Goal: Task Accomplishment & Management: Use online tool/utility

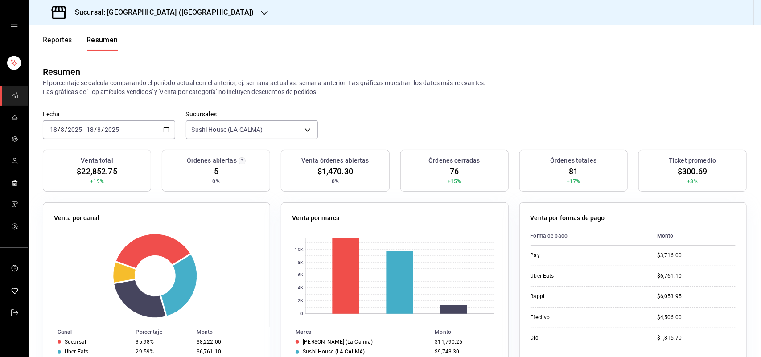
click at [261, 14] on icon "button" at bounding box center [264, 12] width 7 height 7
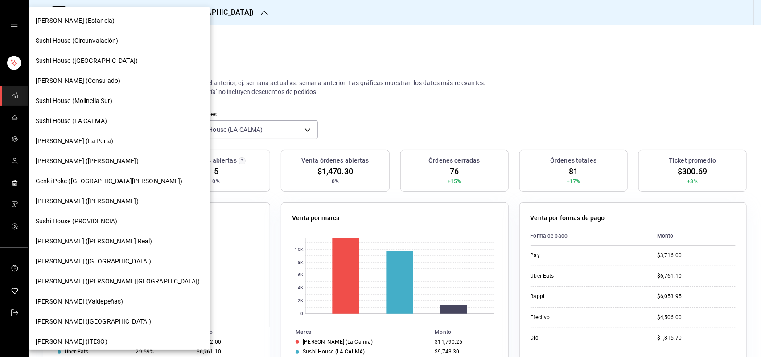
click at [203, 12] on div at bounding box center [380, 178] width 761 height 357
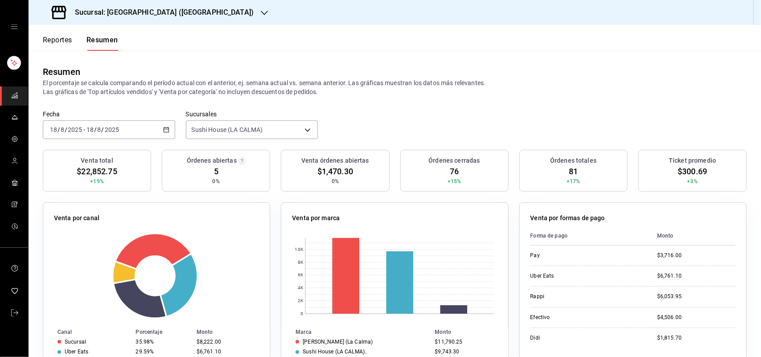
click at [202, 12] on div "Genki Poke (Estancia) [GEOGRAPHIC_DATA] (Circunvalación) [GEOGRAPHIC_DATA] ([GE…" at bounding box center [380, 178] width 761 height 357
click at [261, 13] on icon "button" at bounding box center [264, 12] width 7 height 7
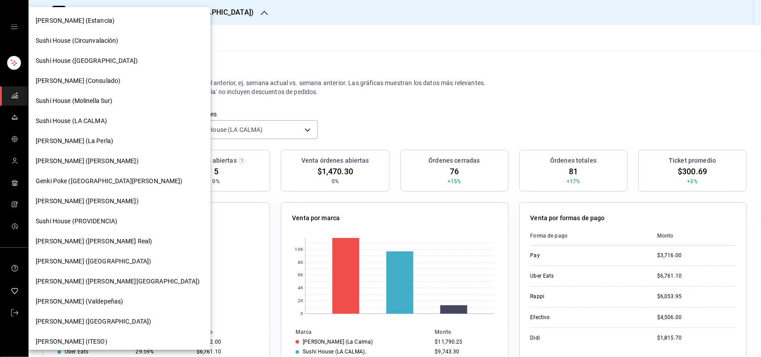
click at [86, 61] on span "Sushi House ([GEOGRAPHIC_DATA])" at bounding box center [87, 60] width 102 height 9
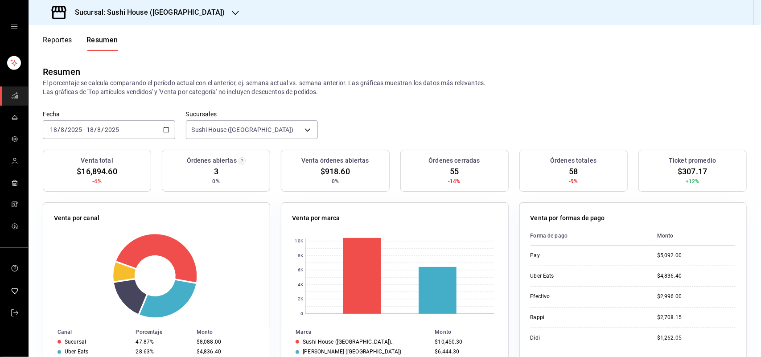
click at [232, 10] on icon "button" at bounding box center [235, 12] width 7 height 7
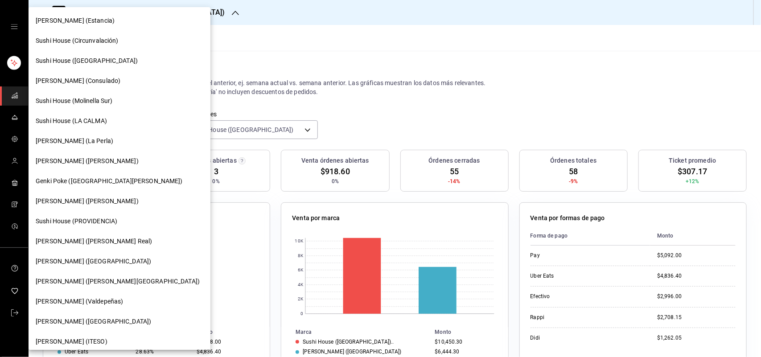
click at [112, 45] on span "Sushi House (Circunvalación)" at bounding box center [77, 40] width 83 height 9
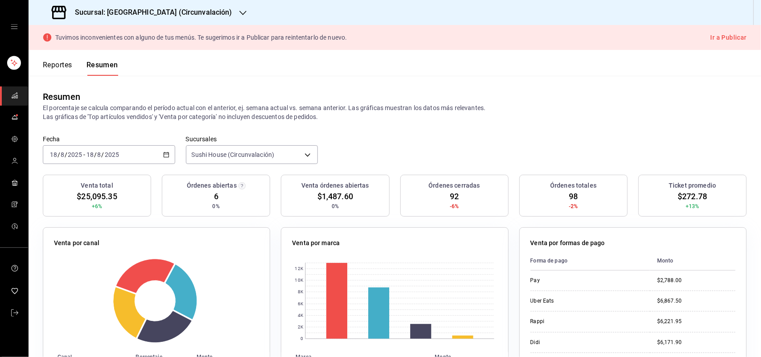
click at [239, 9] on icon "button" at bounding box center [242, 12] width 7 height 7
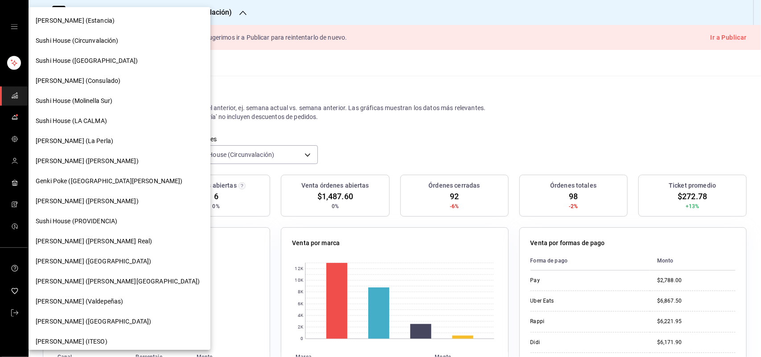
click at [135, 116] on div "Sushi House (LA CALMA)" at bounding box center [120, 120] width 168 height 9
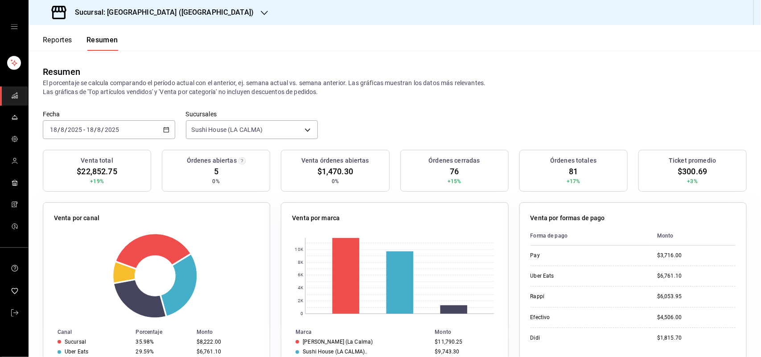
drag, startPoint x: 542, startPoint y: 70, endPoint x: 545, endPoint y: 85, distance: 15.5
click at [542, 70] on div "Resumen" at bounding box center [395, 71] width 704 height 13
click at [64, 43] on button "Reportes" at bounding box center [57, 43] width 29 height 15
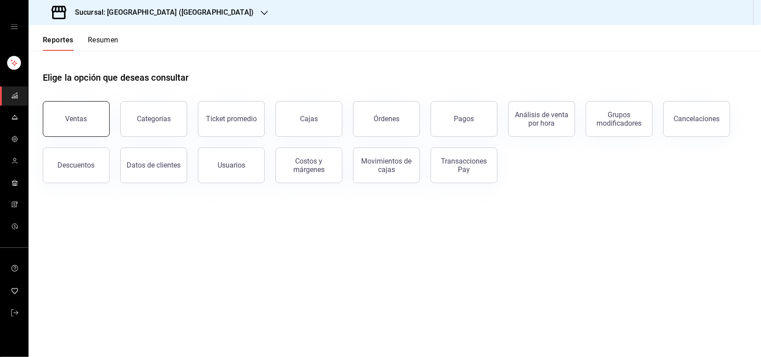
click at [96, 129] on button "Ventas" at bounding box center [76, 119] width 67 height 36
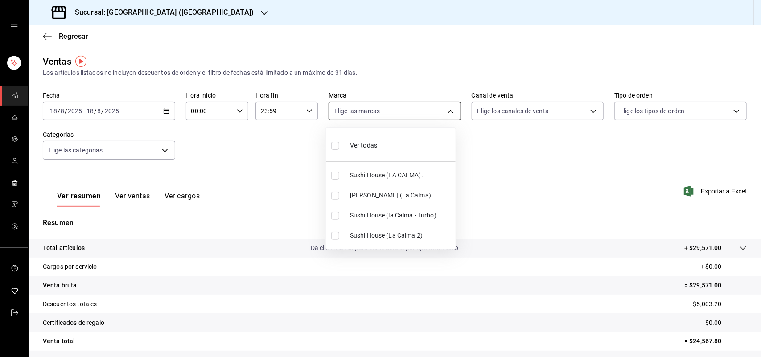
click at [447, 114] on body "Sucursal: Sushi House (LA CALMA) Regresar Ventas Los artículos listados no incl…" at bounding box center [380, 178] width 761 height 357
click at [337, 179] on input "checkbox" at bounding box center [335, 176] width 8 height 8
checkbox input "true"
type input "307f2552-bed5-4451-a1d4-9a3d8e6b1418"
click at [587, 111] on div at bounding box center [380, 178] width 761 height 357
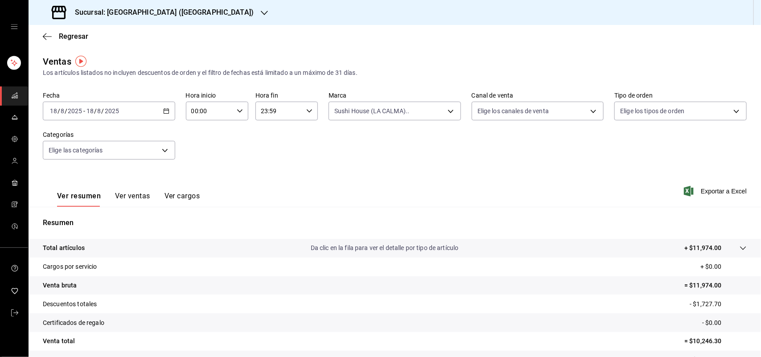
click at [586, 111] on div "Ver todas Sushi House (LA CALMA).. Genki Poke ([GEOGRAPHIC_DATA]) [GEOGRAPHIC_D…" at bounding box center [380, 178] width 761 height 357
click at [586, 111] on body "Sucursal: Sushi House (LA CALMA) Regresar Ventas Los artículos listados no incl…" at bounding box center [380, 178] width 761 height 357
click at [473, 217] on input "checkbox" at bounding box center [477, 216] width 8 height 8
checkbox input "true"
type input "RAPPI"
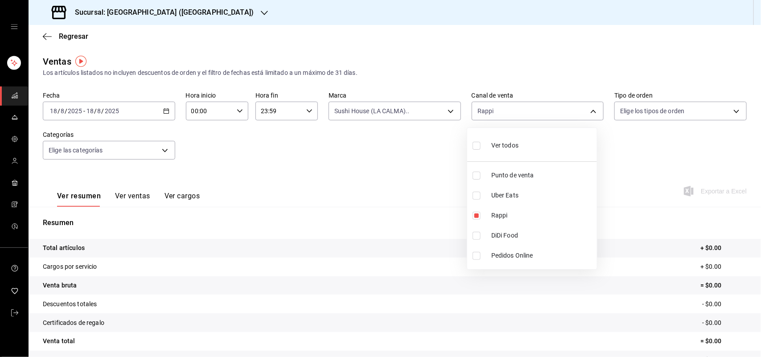
click at [442, 110] on div at bounding box center [380, 178] width 761 height 357
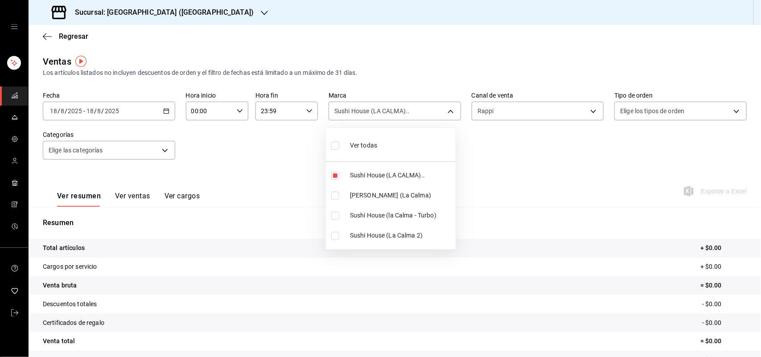
click at [442, 110] on body "Sucursal: Sushi House (LA CALMA) Regresar Ventas Los artículos listados no incl…" at bounding box center [380, 178] width 761 height 357
click at [334, 177] on input "checkbox" at bounding box center [335, 176] width 8 height 8
checkbox input "false"
click at [338, 217] on input "checkbox" at bounding box center [335, 216] width 8 height 8
checkbox input "true"
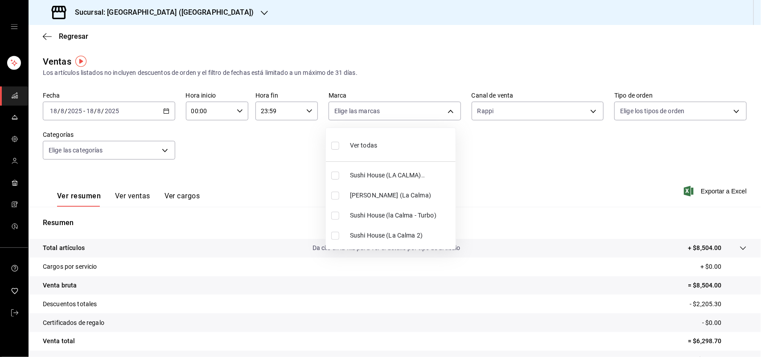
type input "8d0dddf4-cc55-4964-ab1c-2b5841a14462"
click at [338, 217] on input "checkbox" at bounding box center [335, 216] width 8 height 8
checkbox input "false"
click at [335, 239] on input "checkbox" at bounding box center [335, 236] width 8 height 8
checkbox input "true"
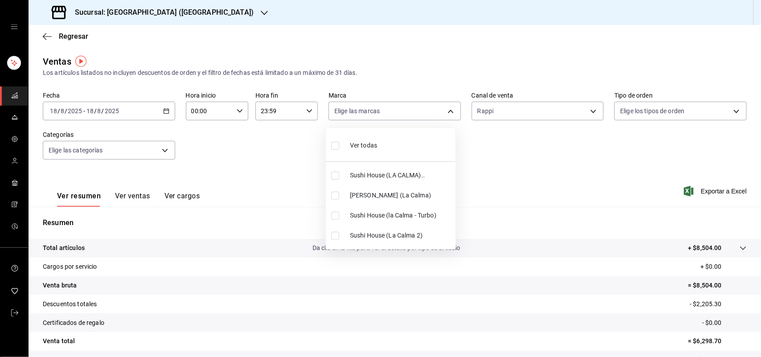
type input "370d3383-42ab-44c7-9136-c83d53f09056"
click at [336, 237] on input "checkbox" at bounding box center [335, 236] width 8 height 8
checkbox input "false"
click at [332, 172] on li "Sushi House (LA CALMA).." at bounding box center [391, 175] width 130 height 20
type input "307f2552-bed5-4451-a1d4-9a3d8e6b1418"
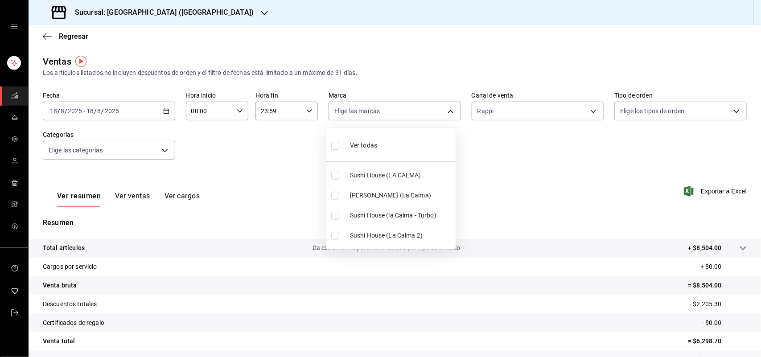
checkbox input "true"
click at [590, 106] on div at bounding box center [380, 178] width 761 height 357
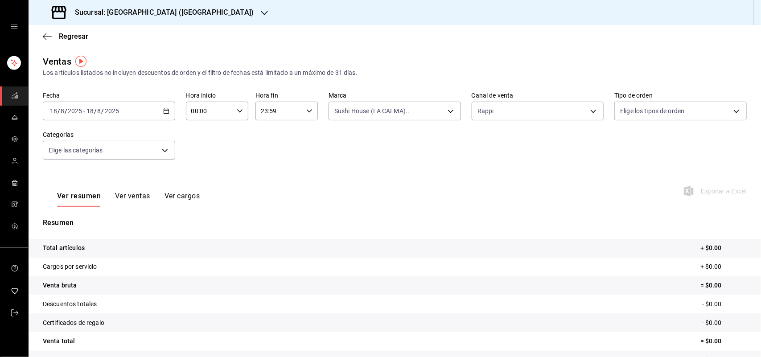
click at [587, 106] on div "Ver todas Sushi House (LA CALMA).. Genki Poke ([GEOGRAPHIC_DATA]) [GEOGRAPHIC_D…" at bounding box center [380, 178] width 761 height 357
click at [587, 107] on body "Sucursal: Sushi House (LA CALMA) Regresar Ventas Los artículos listados no incl…" at bounding box center [380, 178] width 761 height 357
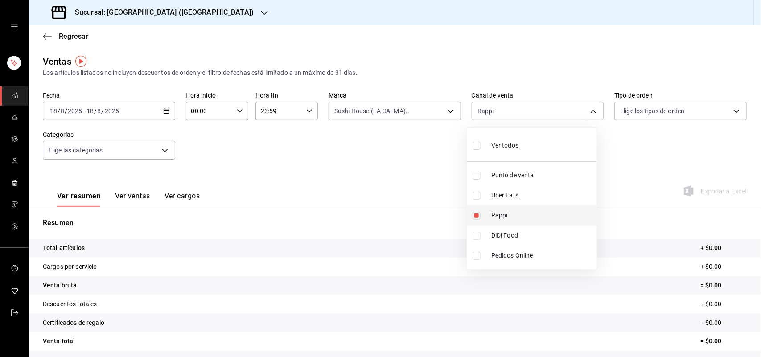
click at [476, 219] on input "checkbox" at bounding box center [477, 216] width 8 height 8
checkbox input "false"
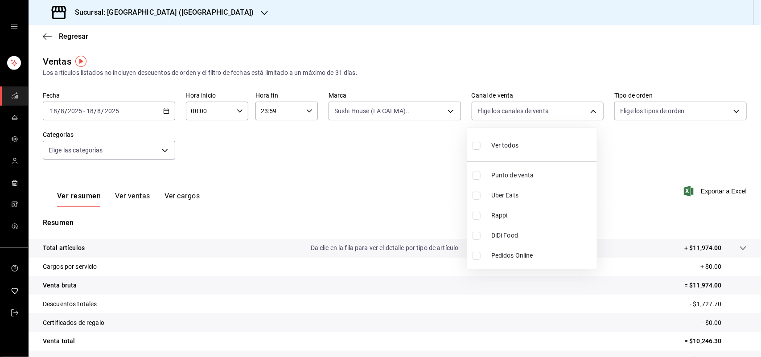
click at [476, 237] on input "checkbox" at bounding box center [477, 236] width 8 height 8
checkbox input "true"
type input "DIDI_FOOD"
click at [476, 237] on input "checkbox" at bounding box center [477, 236] width 8 height 8
checkbox input "false"
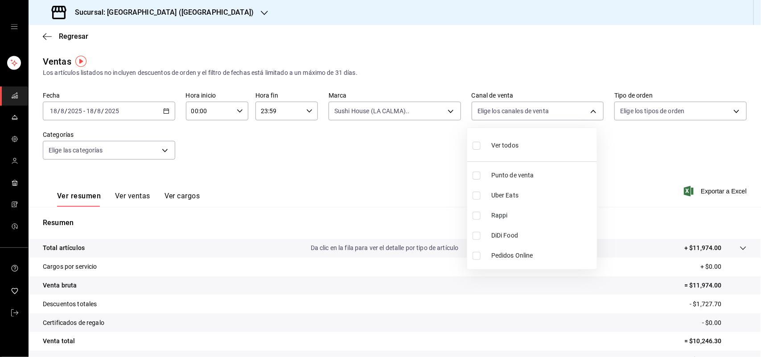
click at [474, 201] on li "Uber Eats" at bounding box center [532, 196] width 130 height 20
type input "UBER_EATS"
click at [475, 198] on input "checkbox" at bounding box center [477, 196] width 8 height 8
checkbox input "false"
click at [445, 113] on div at bounding box center [380, 178] width 761 height 357
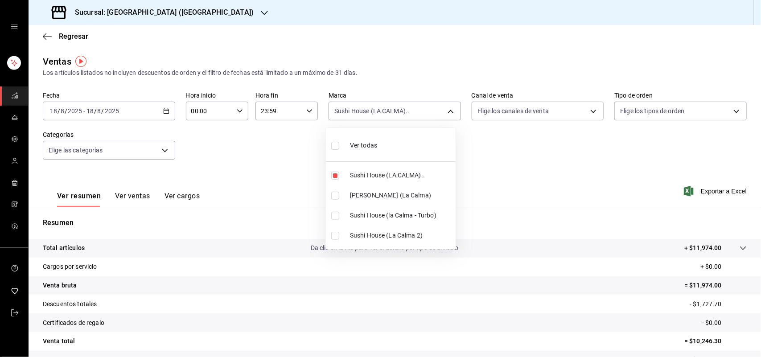
click at [445, 113] on body "Sucursal: Sushi House (LA CALMA) Regresar Ventas Los artículos listados no incl…" at bounding box center [380, 178] width 761 height 357
click at [333, 174] on input "checkbox" at bounding box center [335, 176] width 8 height 8
checkbox input "false"
click at [337, 198] on input "checkbox" at bounding box center [335, 196] width 8 height 8
checkbox input "true"
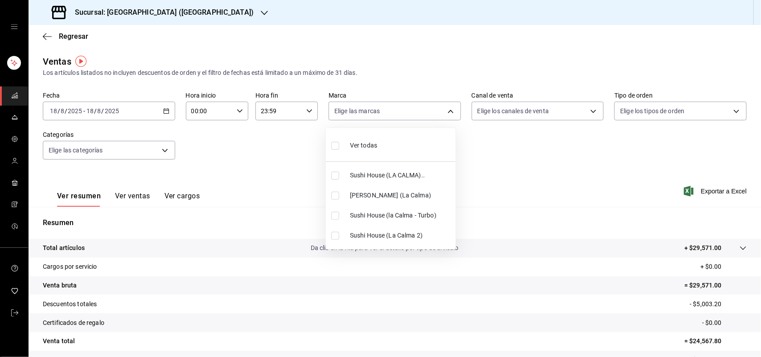
type input "ad5c7ce8-09c3-4353-8fa5-0bd3f2c3ed7d"
click at [587, 113] on div at bounding box center [380, 178] width 761 height 357
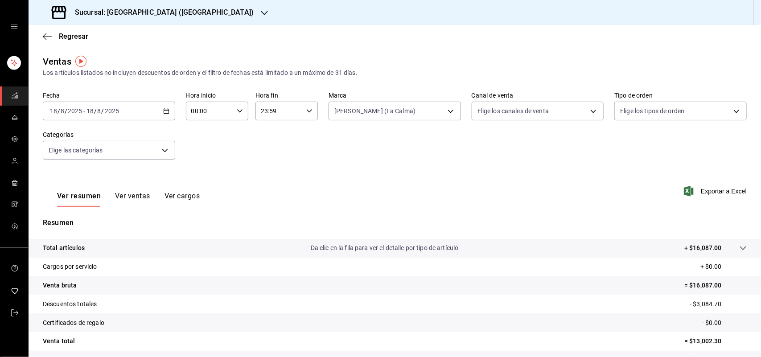
click at [587, 113] on div at bounding box center [380, 178] width 761 height 357
click at [587, 113] on body "Sucursal: Sushi House (LA CALMA) Regresar Ventas Los artículos listados no incl…" at bounding box center [380, 178] width 761 height 357
click at [474, 215] on input "checkbox" at bounding box center [477, 216] width 8 height 8
checkbox input "true"
type input "RAPPI"
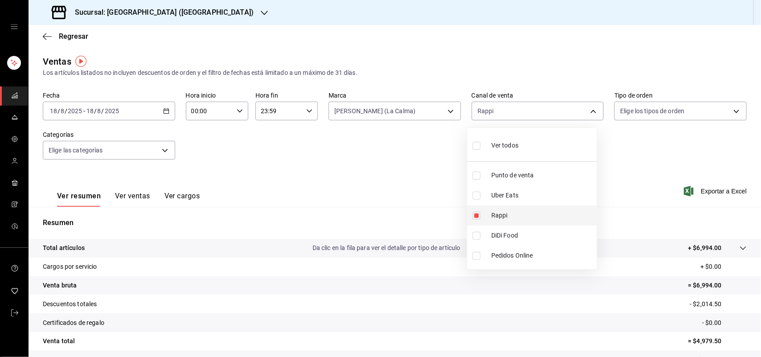
click at [474, 215] on input "checkbox" at bounding box center [477, 216] width 8 height 8
checkbox input "false"
click at [478, 190] on li "Uber Eats" at bounding box center [532, 196] width 130 height 20
type input "UBER_EATS"
click at [477, 193] on input "checkbox" at bounding box center [477, 196] width 8 height 8
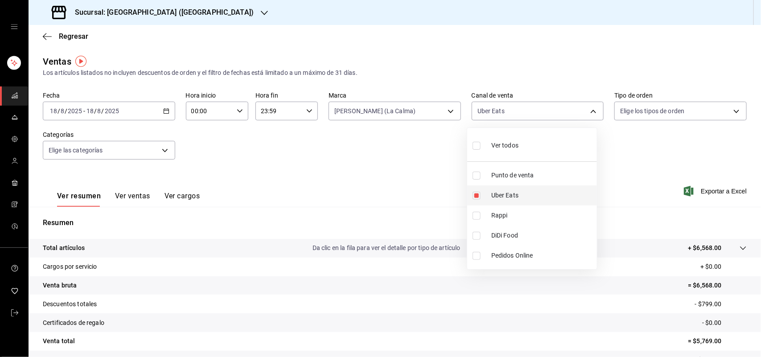
checkbox input "false"
click at [476, 233] on input "checkbox" at bounding box center [477, 236] width 8 height 8
checkbox input "true"
type input "DIDI_FOOD"
